Goal: Information Seeking & Learning: Learn about a topic

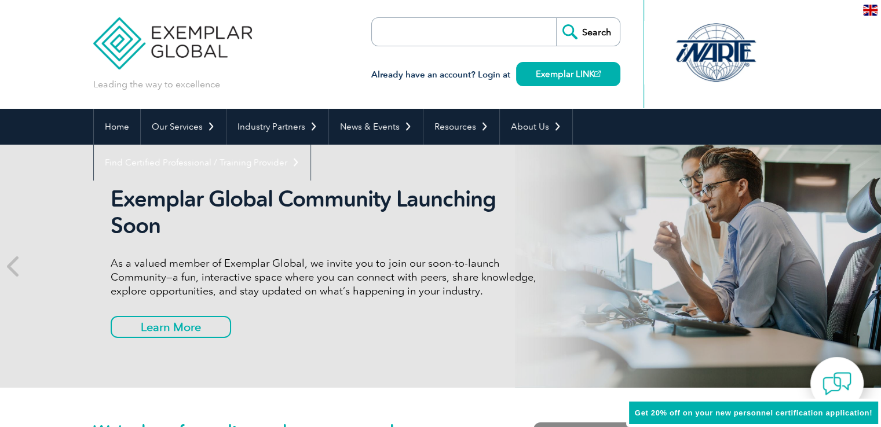
click at [112, 199] on h2 "Exemplar Global Community Launching Soon" at bounding box center [328, 212] width 434 height 53
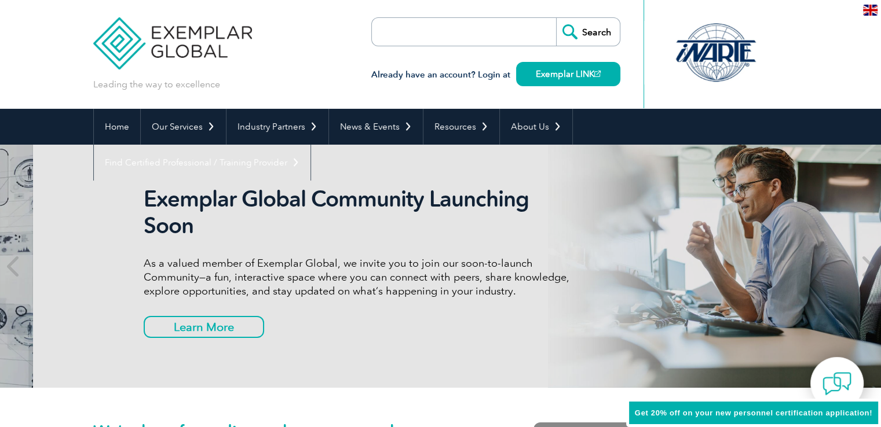
drag, startPoint x: 106, startPoint y: 199, endPoint x: 134, endPoint y: 200, distance: 28.4
click at [134, 200] on div "Exemplar Global Community Launching Soon As a valued member of Exemplar Global,…" at bounding box center [473, 266] width 695 height 243
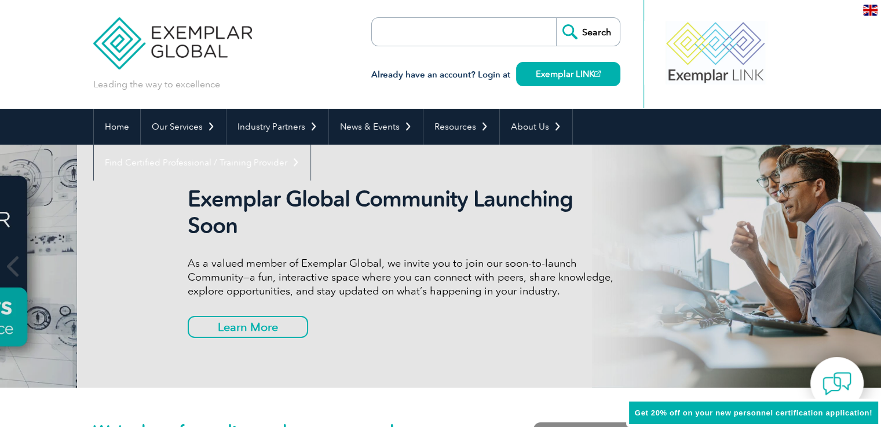
drag, startPoint x: 113, startPoint y: 194, endPoint x: 214, endPoint y: 202, distance: 101.6
click at [208, 200] on h2 "Exemplar Global Community Launching Soon" at bounding box center [405, 212] width 434 height 53
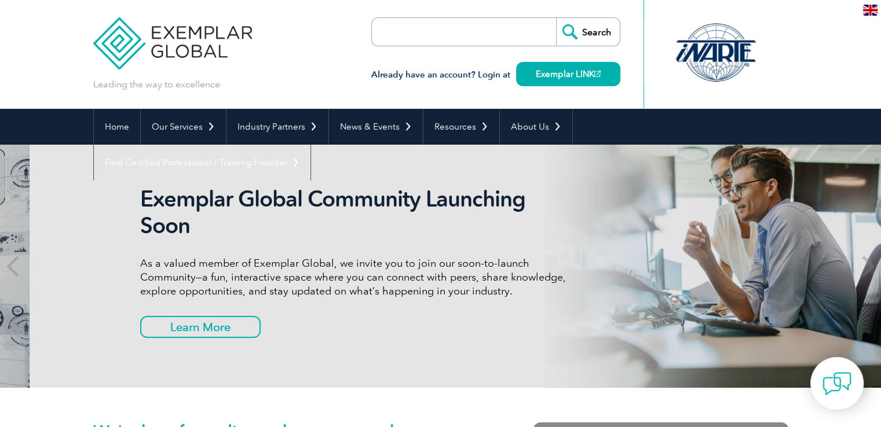
drag, startPoint x: 105, startPoint y: 195, endPoint x: 134, endPoint y: 199, distance: 29.7
click at [134, 199] on div "Exemplar Global Community Launching Soon As a valued member of Exemplar Global,…" at bounding box center [470, 266] width 695 height 243
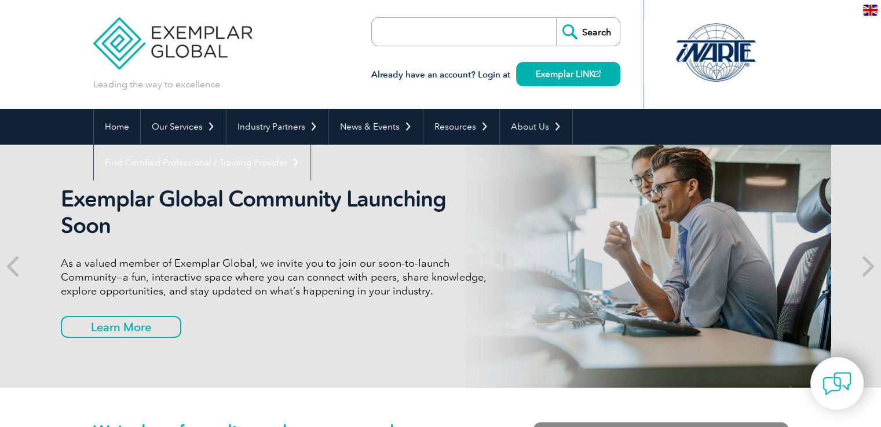
drag, startPoint x: 264, startPoint y: 197, endPoint x: 188, endPoint y: 197, distance: 75.9
click at [188, 197] on h2 "Exemplar Global Community Launching Soon" at bounding box center [278, 212] width 434 height 53
